Goal: Find specific page/section

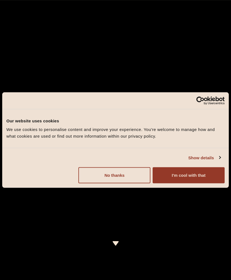
click at [181, 178] on button "I'm cool with that" at bounding box center [189, 175] width 72 height 16
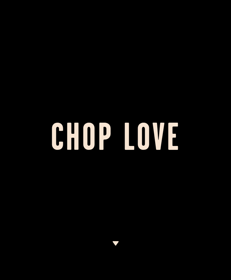
click at [116, 243] on img at bounding box center [115, 243] width 7 height 4
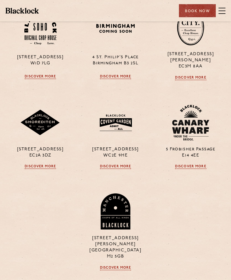
scroll to position [531, 0]
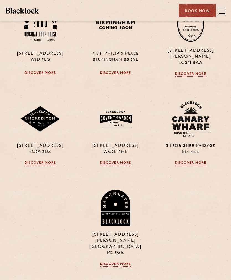
click at [119, 165] on link "Discover More" at bounding box center [115, 163] width 31 height 4
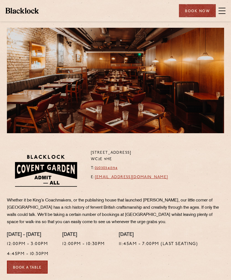
click at [223, 12] on span at bounding box center [222, 11] width 7 height 8
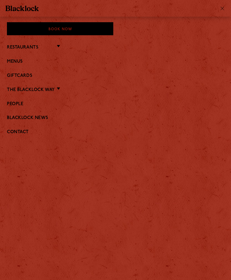
click at [19, 60] on link "Menus" at bounding box center [116, 61] width 218 height 5
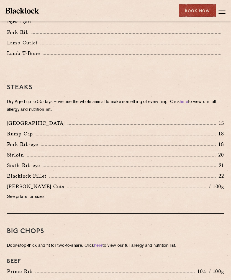
scroll to position [514, 0]
